Goal: Use online tool/utility: Utilize a website feature to perform a specific function

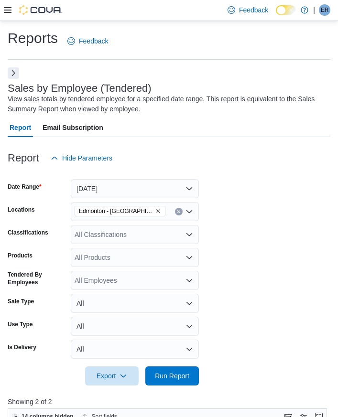
scroll to position [333, 0]
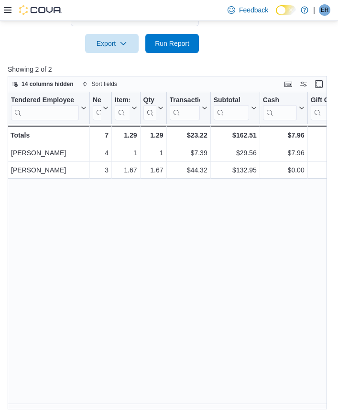
click at [172, 54] on div at bounding box center [169, 58] width 323 height 11
click at [172, 45] on span "Run Report" at bounding box center [172, 43] width 34 height 10
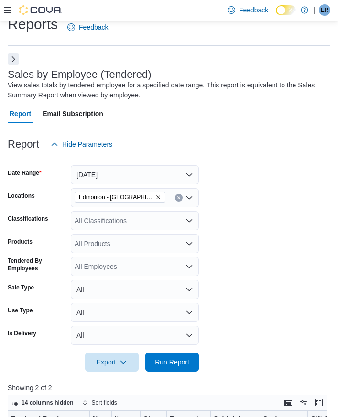
click at [178, 217] on div "All Classifications" at bounding box center [135, 220] width 128 height 19
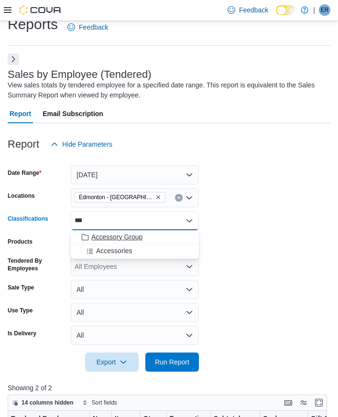
type input "***"
click at [142, 235] on span "Accessory Group" at bounding box center [116, 237] width 51 height 10
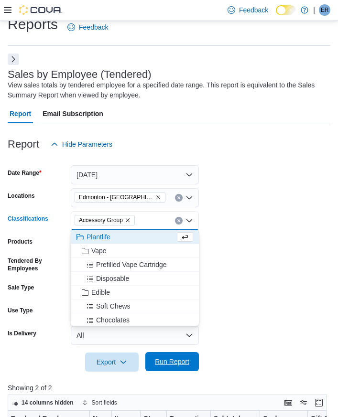
click at [184, 365] on span "Run Report" at bounding box center [172, 362] width 34 height 10
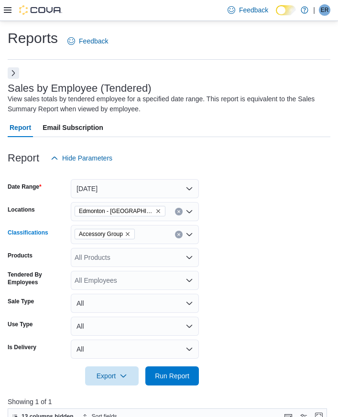
click at [178, 235] on icon "Clear input" at bounding box center [179, 235] width 4 height 4
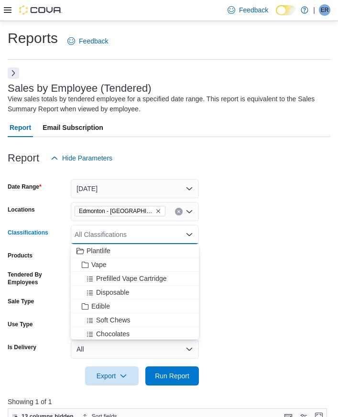
click at [269, 227] on form "Date Range [DATE] Locations [GEOGRAPHIC_DATA] - [GEOGRAPHIC_DATA] South Classif…" at bounding box center [169, 277] width 323 height 218
